Goal: Task Accomplishment & Management: Manage account settings

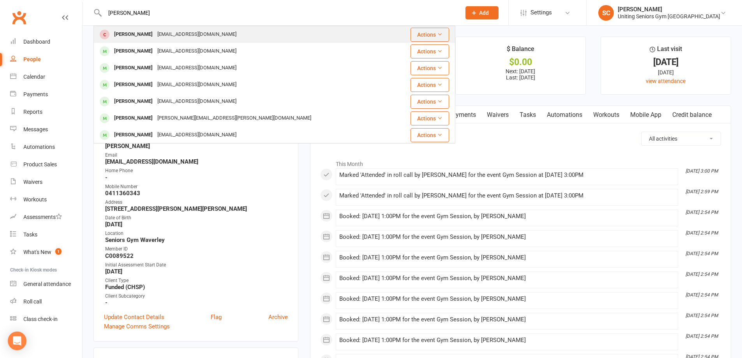
type input "[PERSON_NAME]"
click at [216, 34] on div "[EMAIL_ADDRESS][DOMAIN_NAME]" at bounding box center [197, 34] width 84 height 11
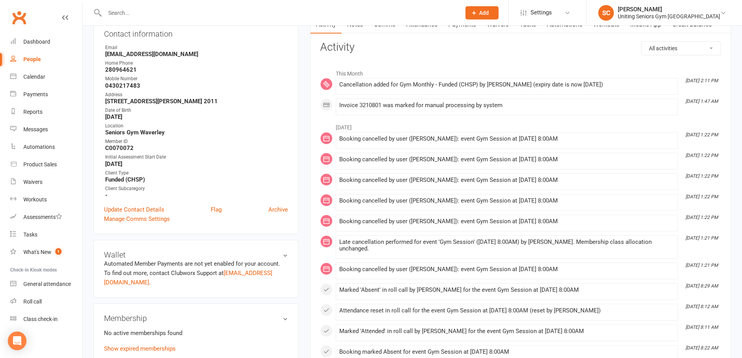
scroll to position [195, 0]
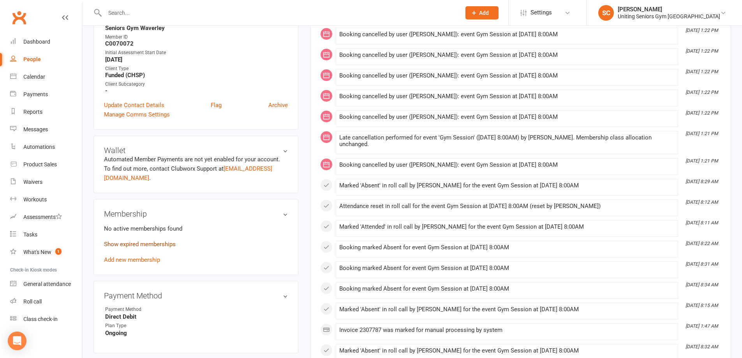
click at [153, 241] on link "Show expired memberships" at bounding box center [140, 244] width 72 height 7
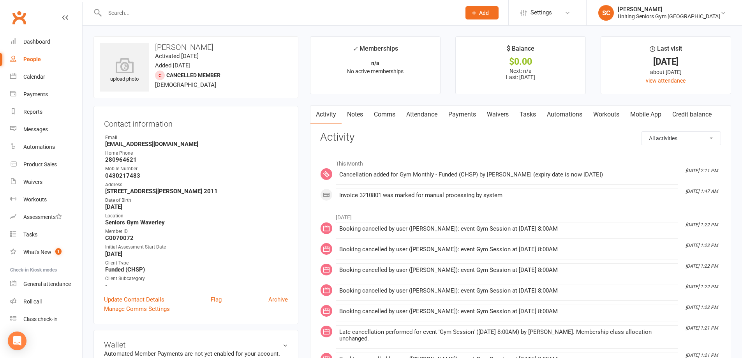
scroll to position [0, 0]
click at [150, 14] on input "text" at bounding box center [278, 12] width 353 height 11
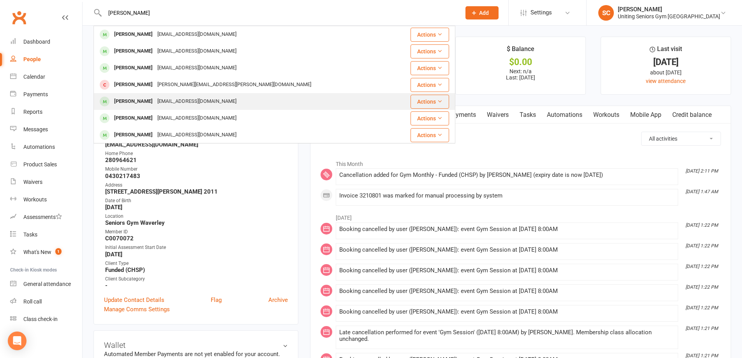
type input "[PERSON_NAME]"
click at [184, 99] on div "[EMAIL_ADDRESS][DOMAIN_NAME]" at bounding box center [197, 101] width 84 height 11
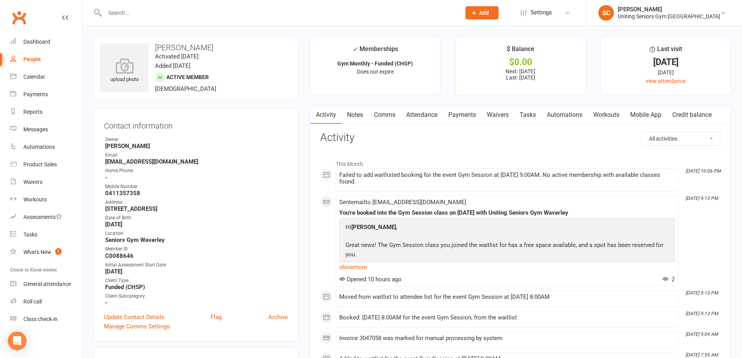
click at [425, 119] on link "Attendance" at bounding box center [422, 115] width 42 height 18
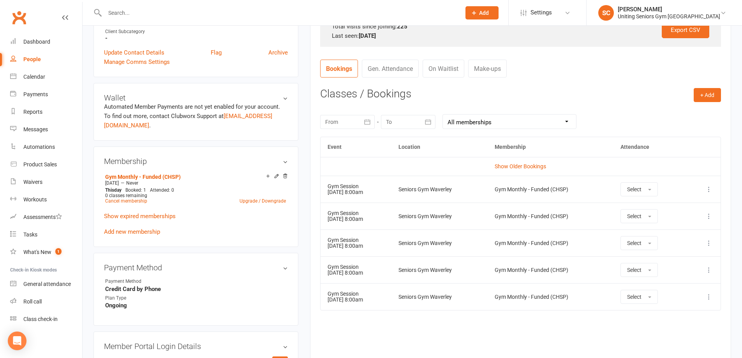
scroll to position [273, 0]
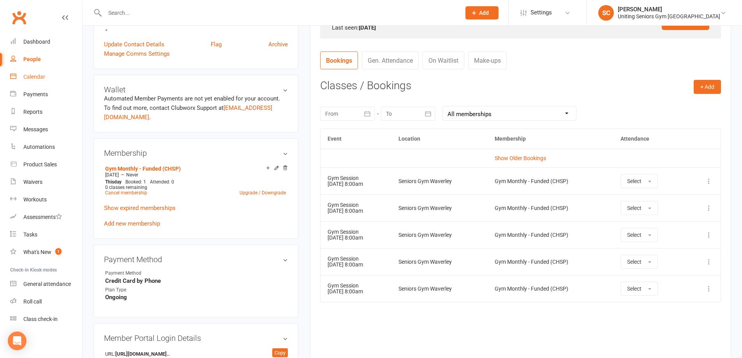
click at [32, 81] on link "Calendar" at bounding box center [46, 77] width 72 height 18
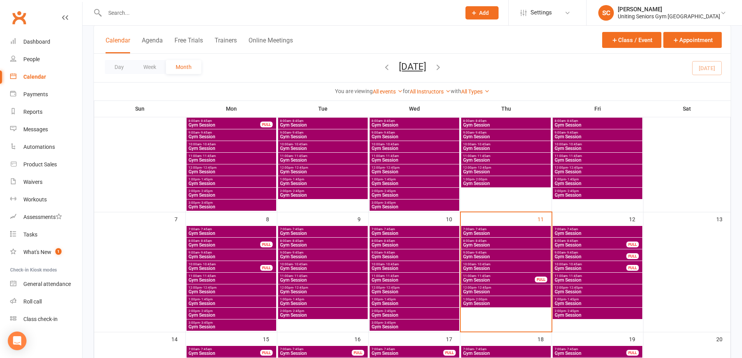
scroll to position [78, 0]
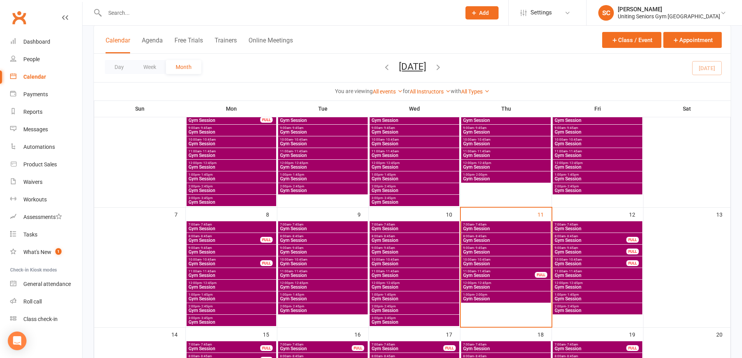
click at [138, 16] on input "text" at bounding box center [278, 12] width 353 height 11
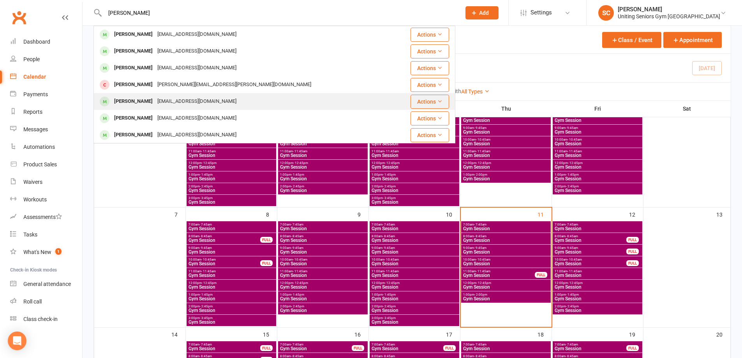
type input "[PERSON_NAME]"
click at [161, 99] on div "[EMAIL_ADDRESS][DOMAIN_NAME]" at bounding box center [197, 101] width 84 height 11
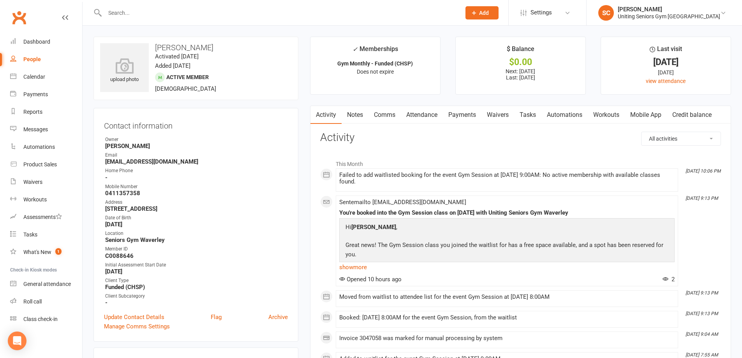
click at [422, 115] on link "Attendance" at bounding box center [422, 115] width 42 height 18
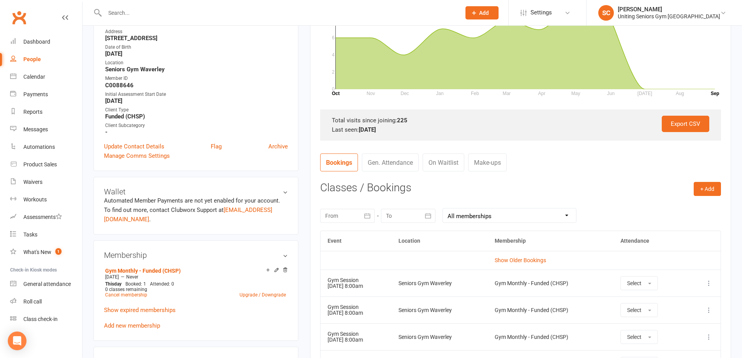
scroll to position [234, 0]
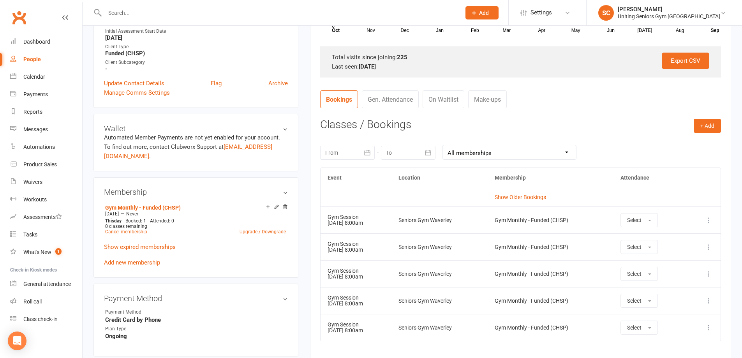
click at [708, 220] on icon at bounding box center [709, 220] width 8 height 8
click at [698, 270] on link "Remove booking" at bounding box center [674, 267] width 77 height 16
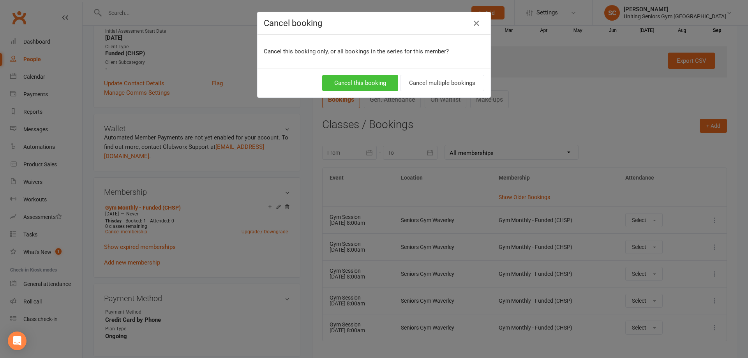
click at [371, 77] on button "Cancel this booking" at bounding box center [360, 83] width 76 height 16
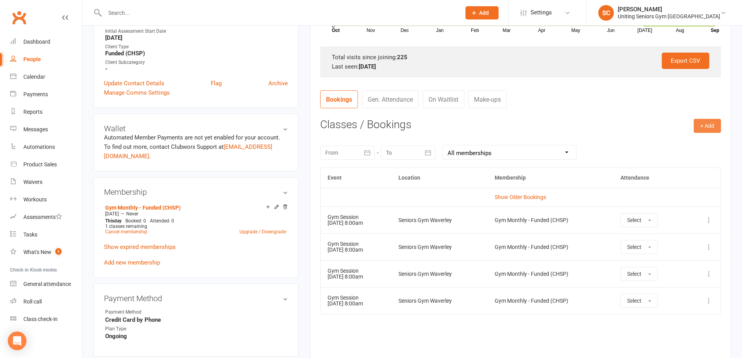
click at [715, 124] on button "+ Add" at bounding box center [707, 126] width 27 height 14
click at [679, 140] on link "Book Event" at bounding box center [682, 144] width 77 height 16
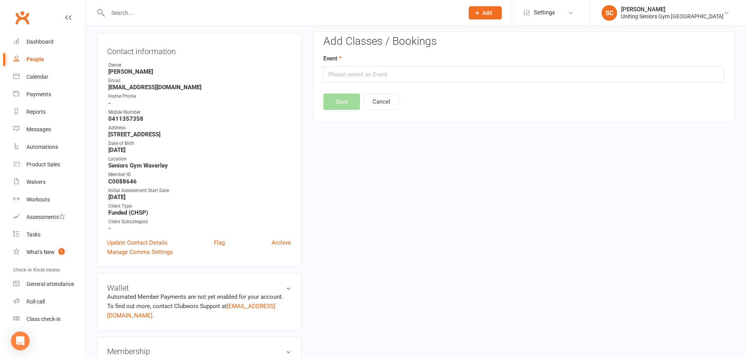
scroll to position [67, 0]
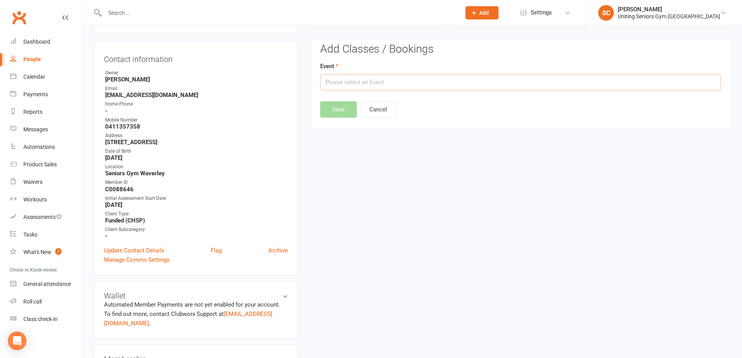
click at [393, 83] on input "text" at bounding box center [520, 82] width 401 height 16
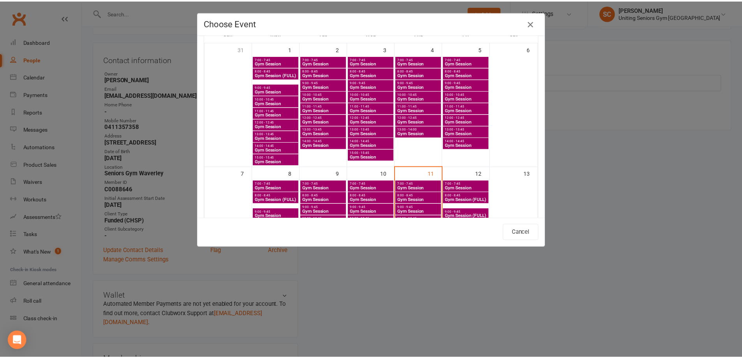
scroll to position [156, 0]
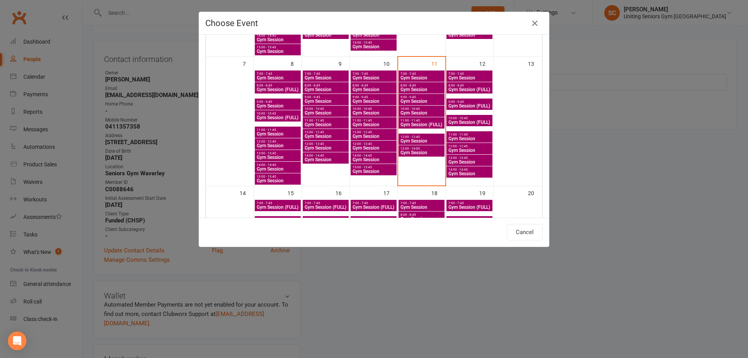
click at [413, 99] on span "Gym Session" at bounding box center [421, 101] width 43 height 5
type input "Gym Session - [DATE] 9:00:00 AM"
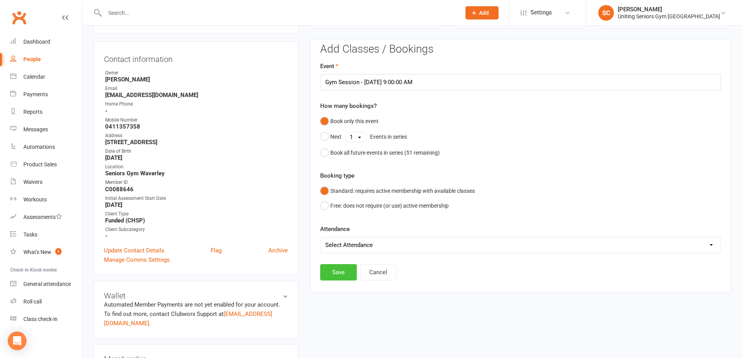
click at [340, 273] on button "Save" at bounding box center [338, 272] width 37 height 16
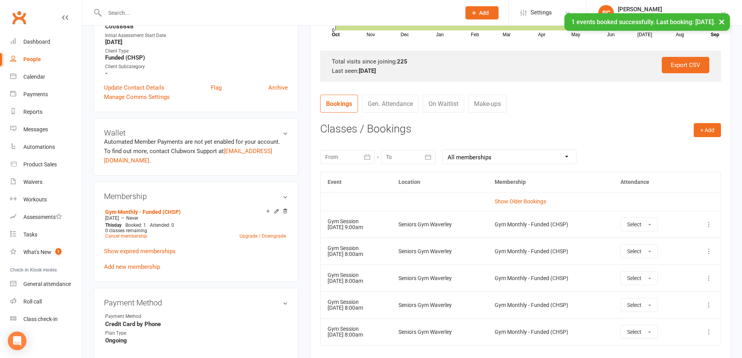
scroll to position [261, 0]
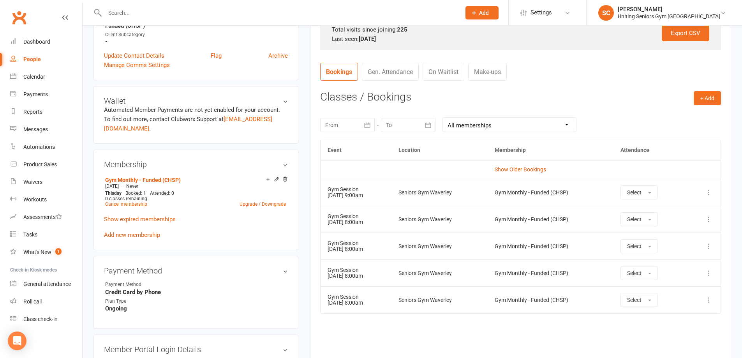
click at [133, 10] on input "text" at bounding box center [278, 12] width 353 height 11
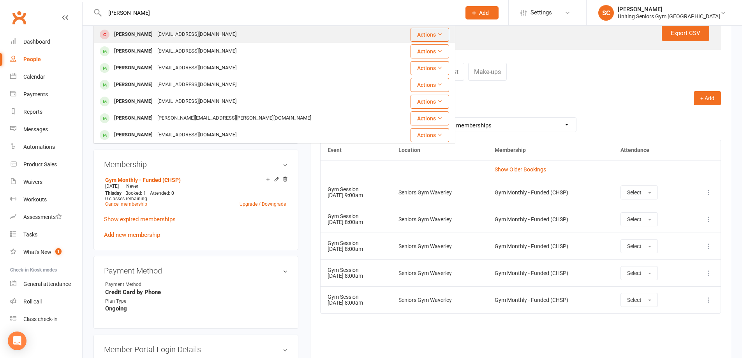
type input "[PERSON_NAME]"
click at [143, 32] on div "[PERSON_NAME]" at bounding box center [133, 34] width 43 height 11
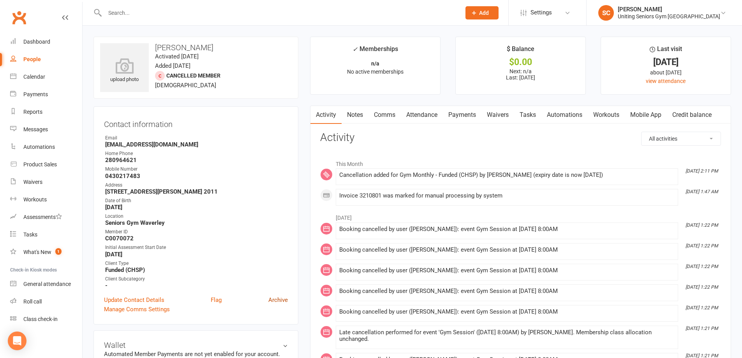
click at [279, 302] on link "Archive" at bounding box center [277, 299] width 19 height 9
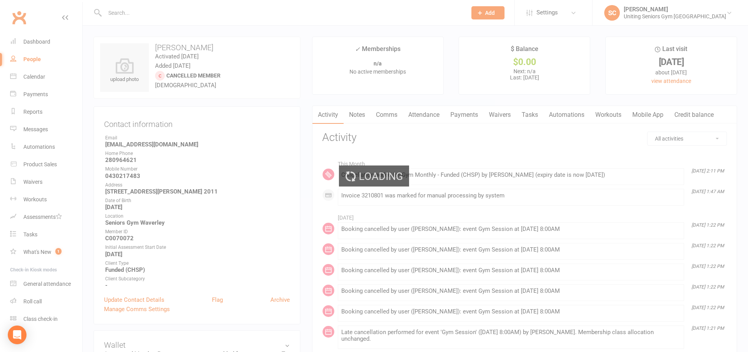
select select "100"
